Goal: Task Accomplishment & Management: Manage account settings

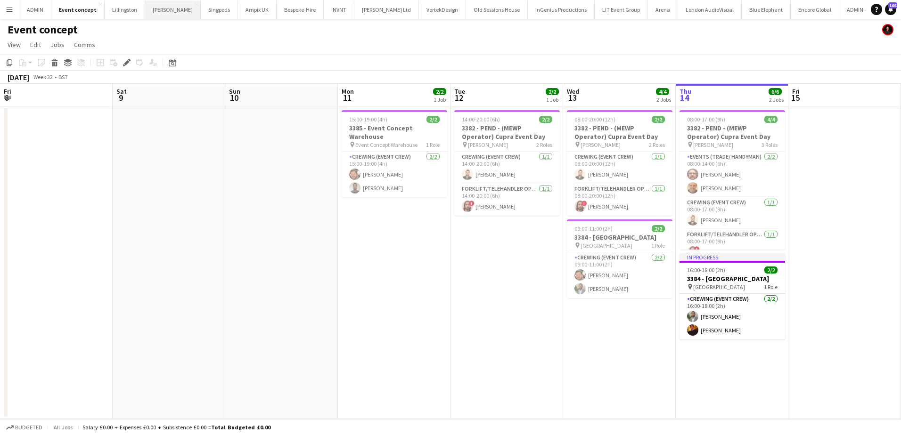
scroll to position [0, 324]
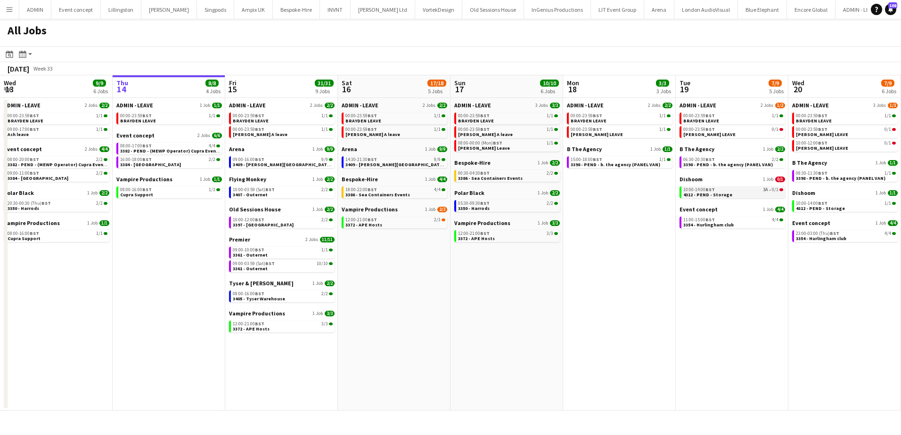
click at [705, 195] on span "4312 - PEND - Storage" at bounding box center [707, 195] width 49 height 6
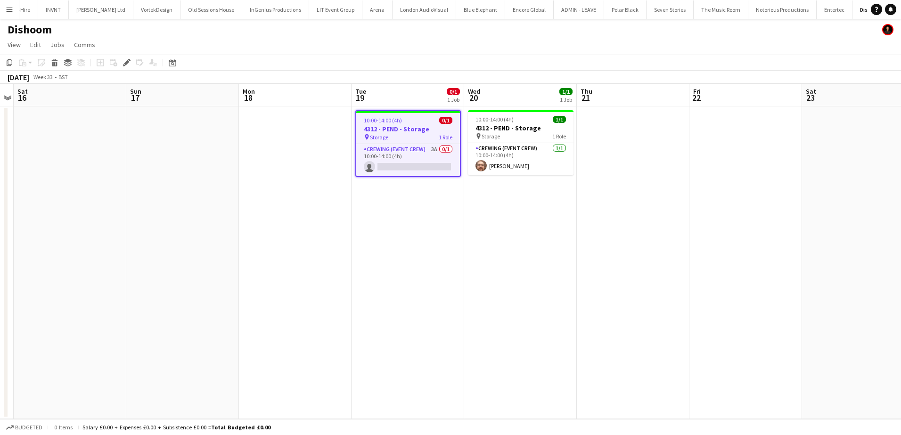
scroll to position [0, 283]
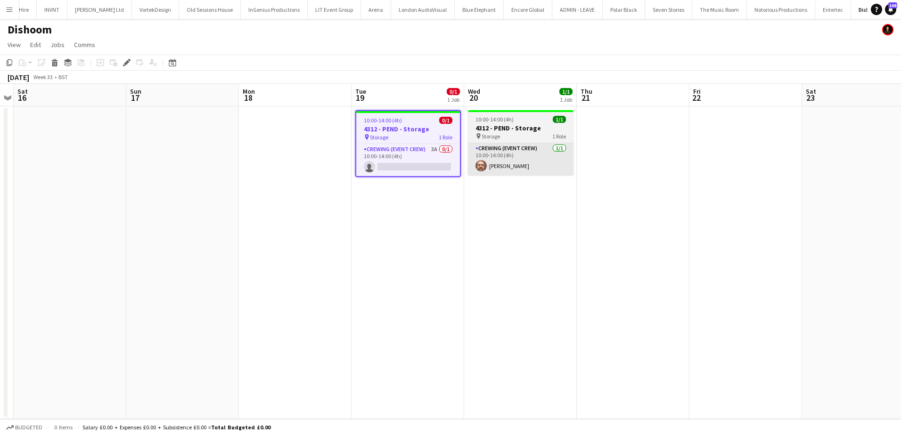
click at [402, 163] on app-card-role "Crewing (Event Crew) 3A 0/1 10:00-14:00 (4h) single-neutral-actions" at bounding box center [408, 160] width 104 height 32
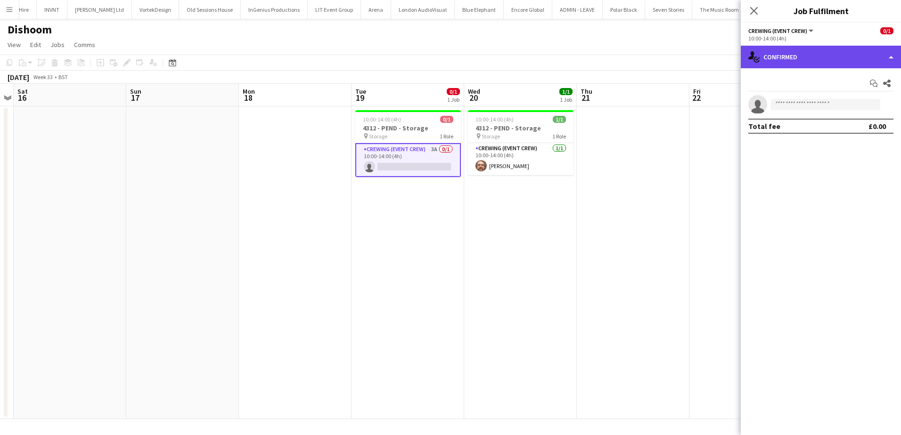
click at [847, 49] on div "single-neutral-actions-check-2 Confirmed" at bounding box center [820, 57] width 160 height 23
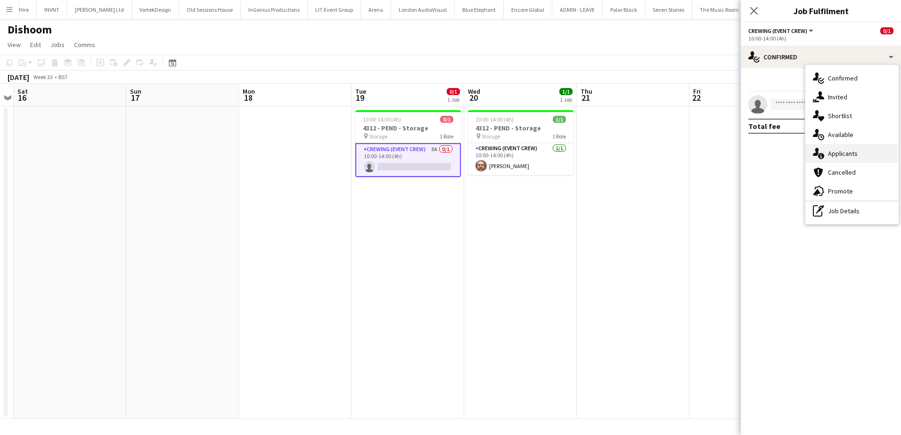
click at [853, 148] on div "single-neutral-actions-information Applicants" at bounding box center [851, 153] width 93 height 19
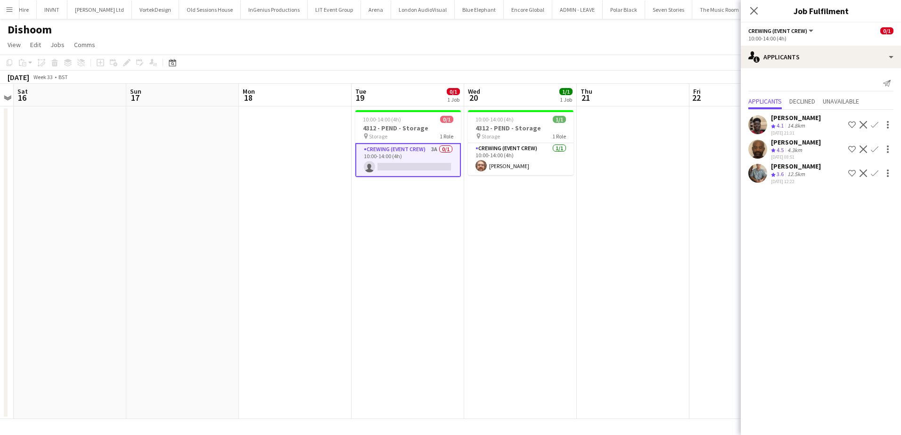
click at [877, 125] on app-icon "Confirm" at bounding box center [874, 125] width 8 height 8
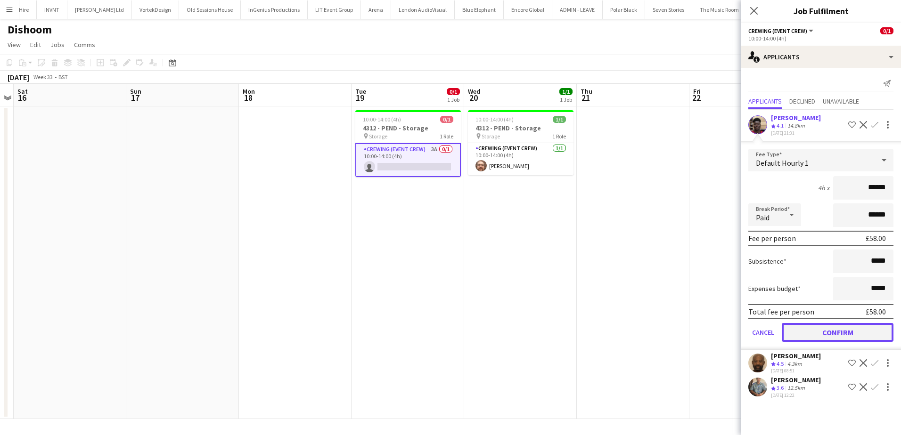
click at [850, 329] on button "Confirm" at bounding box center [837, 332] width 112 height 19
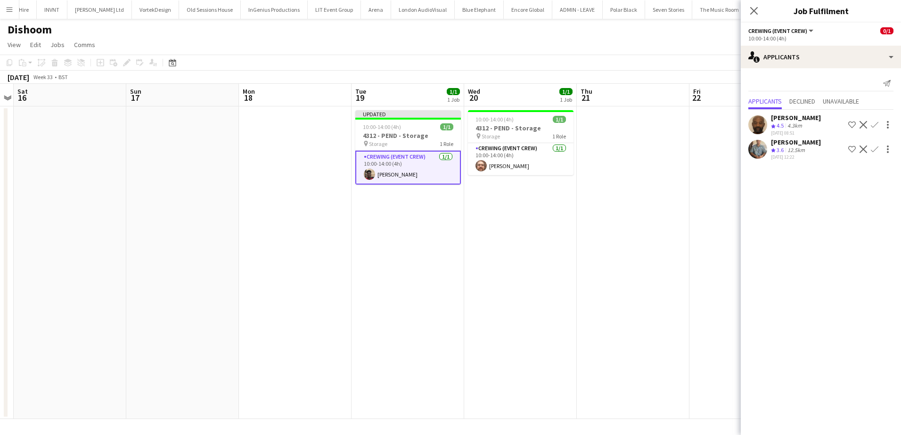
click at [623, 199] on app-date-cell at bounding box center [633, 262] width 113 height 313
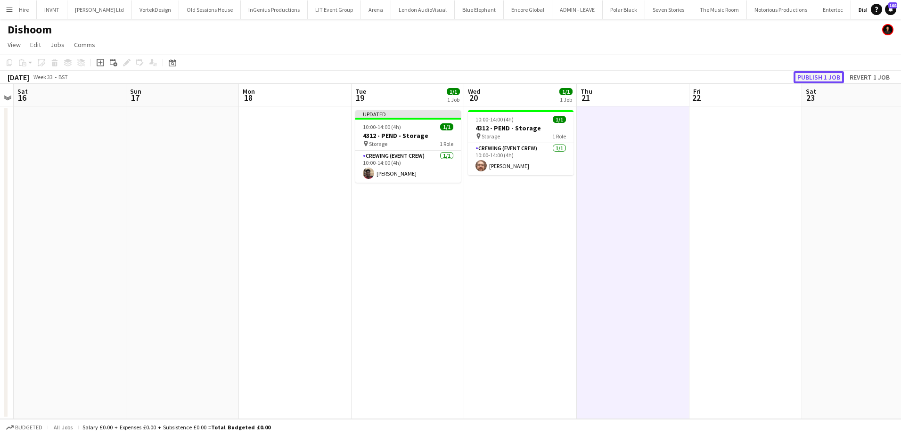
click at [829, 78] on button "Publish 1 job" at bounding box center [818, 77] width 50 height 12
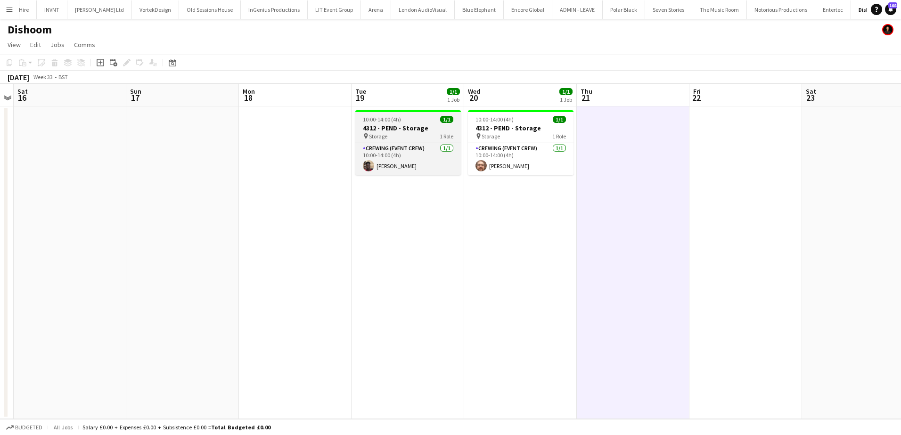
click at [391, 122] on span "10:00-14:00 (4h)" at bounding box center [382, 119] width 38 height 7
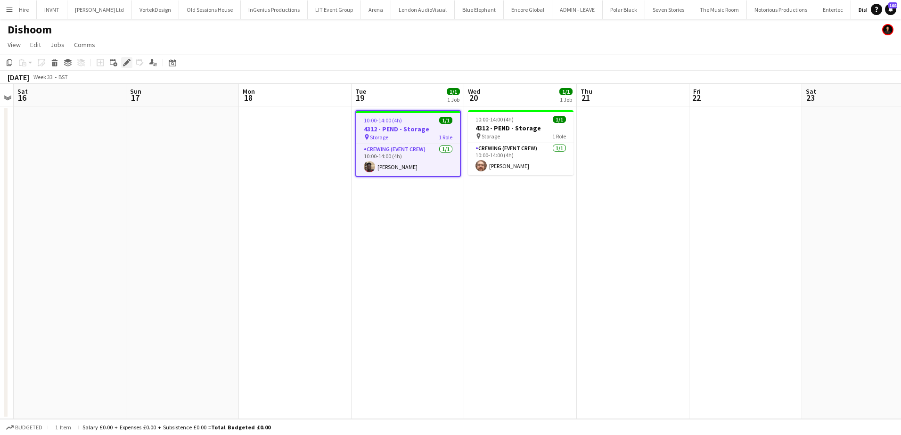
click at [125, 63] on icon "Edit" at bounding box center [127, 63] width 8 height 8
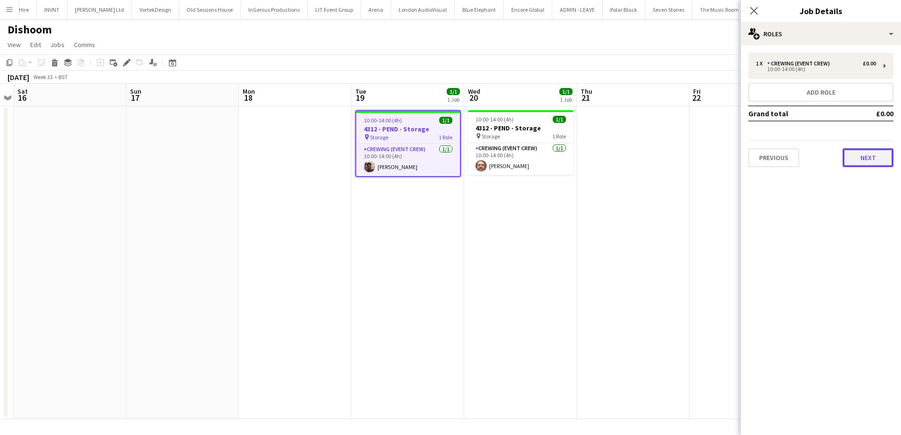
click at [880, 154] on button "Next" at bounding box center [867, 157] width 51 height 19
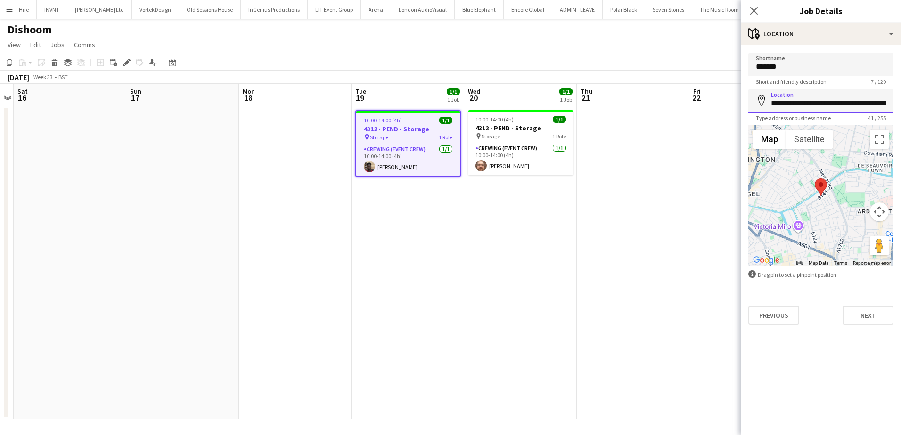
click at [802, 104] on input "**********" at bounding box center [820, 101] width 145 height 24
click at [511, 167] on app-card-role "Crewing (Event Crew) 1/1 10:00-14:00 (4h) Corey Arnold" at bounding box center [521, 159] width 106 height 32
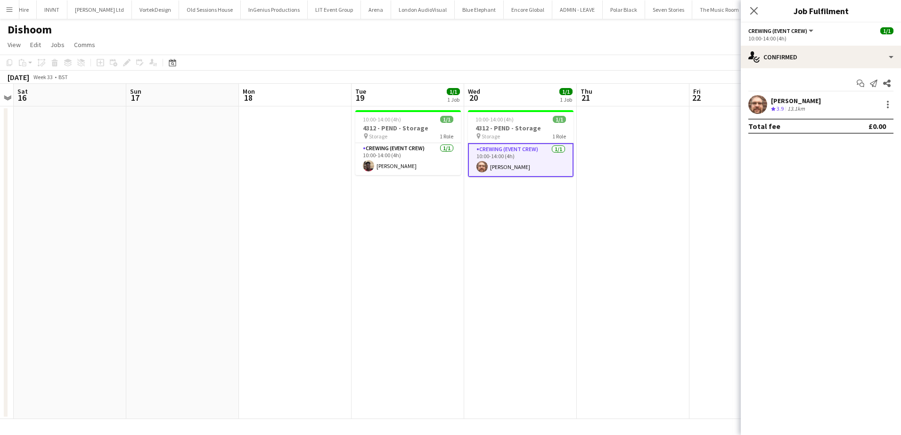
click at [787, 102] on div "[PERSON_NAME]" at bounding box center [796, 101] width 50 height 8
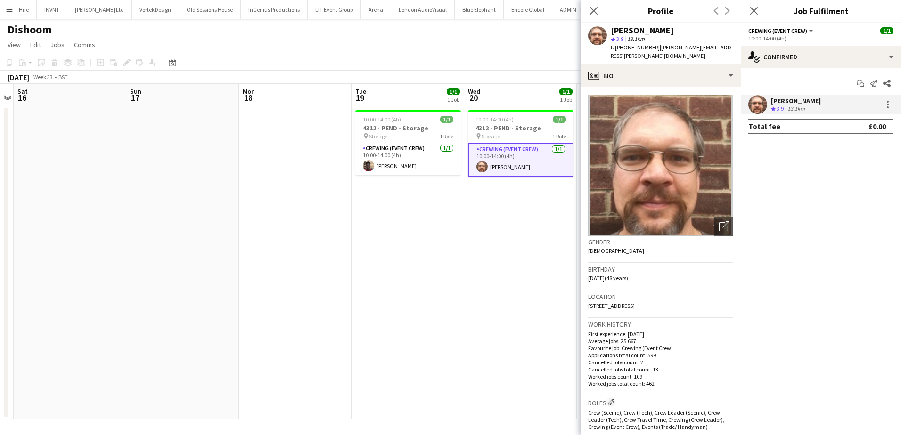
click at [636, 47] on span "t. +447305480906" at bounding box center [634, 47] width 49 height 7
copy span "447305480906"
click at [405, 162] on app-card-role "Crewing (Event Crew) 1/1 10:00-14:00 (4h) Dayo Oyerinde" at bounding box center [408, 159] width 106 height 32
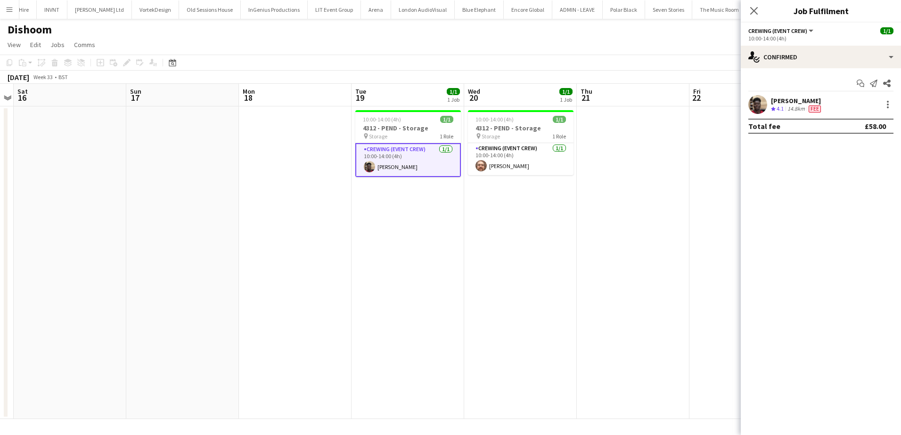
click at [787, 102] on div "Dayo Oyerinde" at bounding box center [797, 101] width 52 height 8
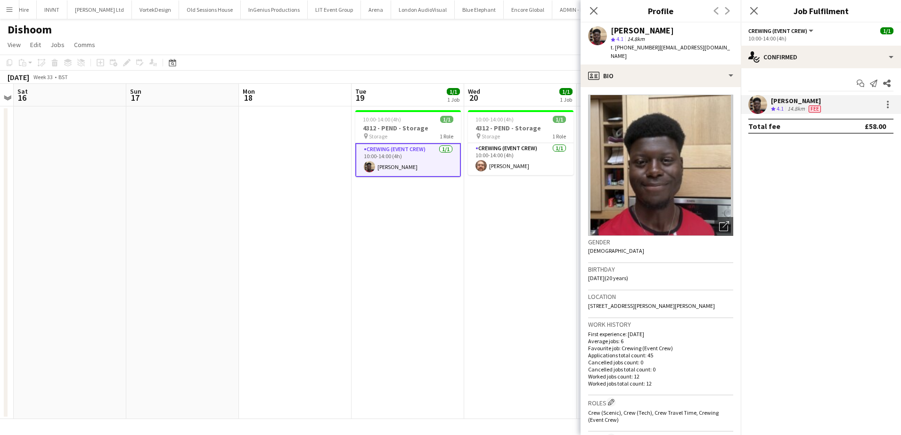
click at [620, 48] on span "t. +447453261646" at bounding box center [634, 47] width 49 height 7
copy span "447453261646"
drag, startPoint x: 501, startPoint y: 244, endPoint x: 512, endPoint y: 243, distance: 10.4
click at [501, 244] on app-date-cell "10:00-14:00 (4h) 1/1 4312 - PEND - Storage pin Storage 1 Role Crewing (Event Cr…" at bounding box center [520, 262] width 113 height 313
